Goal: Navigation & Orientation: Go to known website

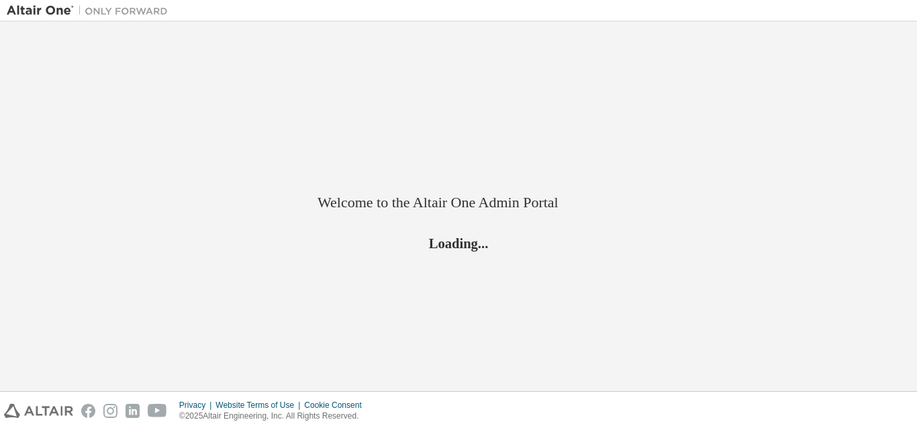
click at [138, 12] on img at bounding box center [91, 10] width 168 height 13
